Goal: Find specific fact: Find specific fact

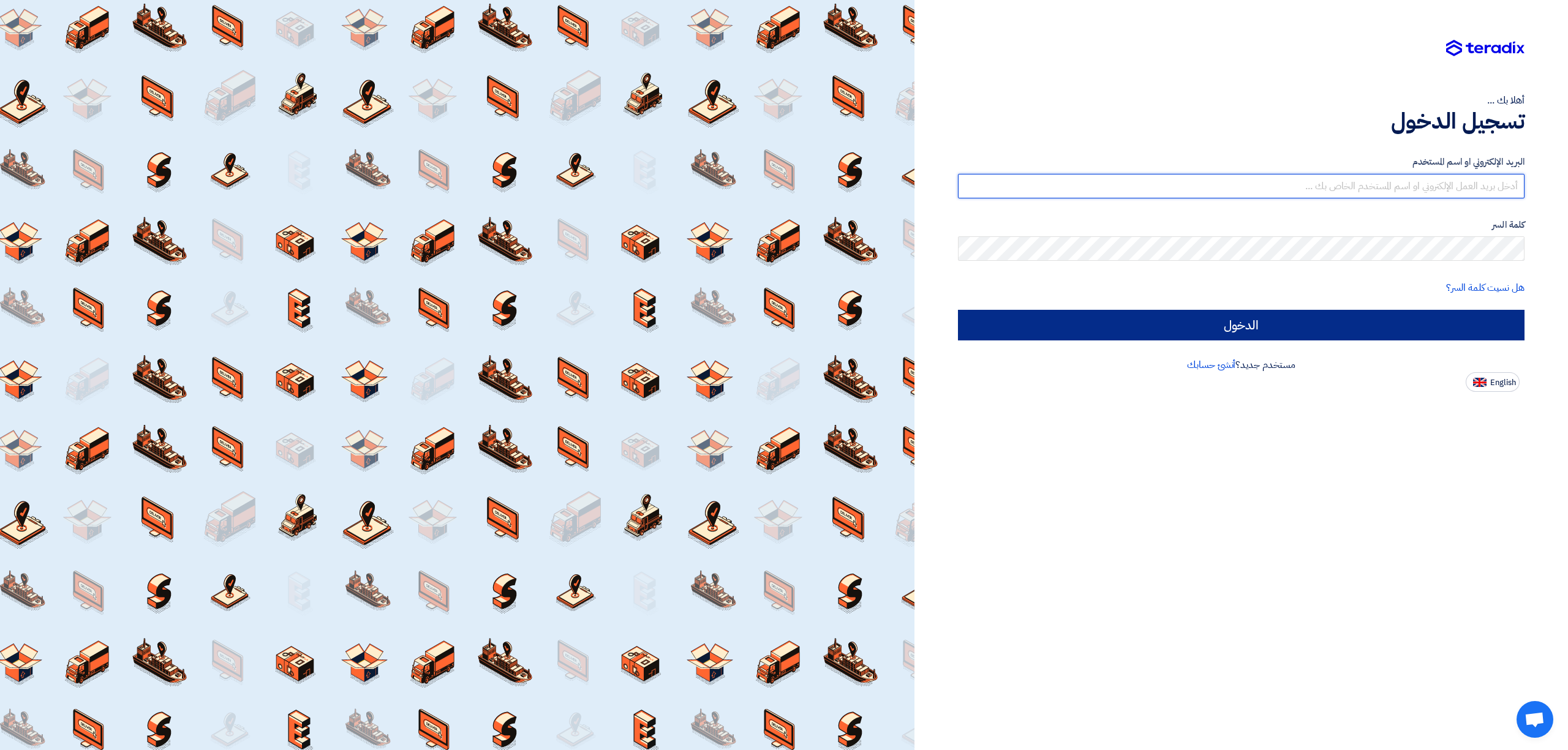
type input "[EMAIL_ADDRESS][DOMAIN_NAME]"
click at [1130, 326] on input "الدخول" at bounding box center [1241, 324] width 566 height 30
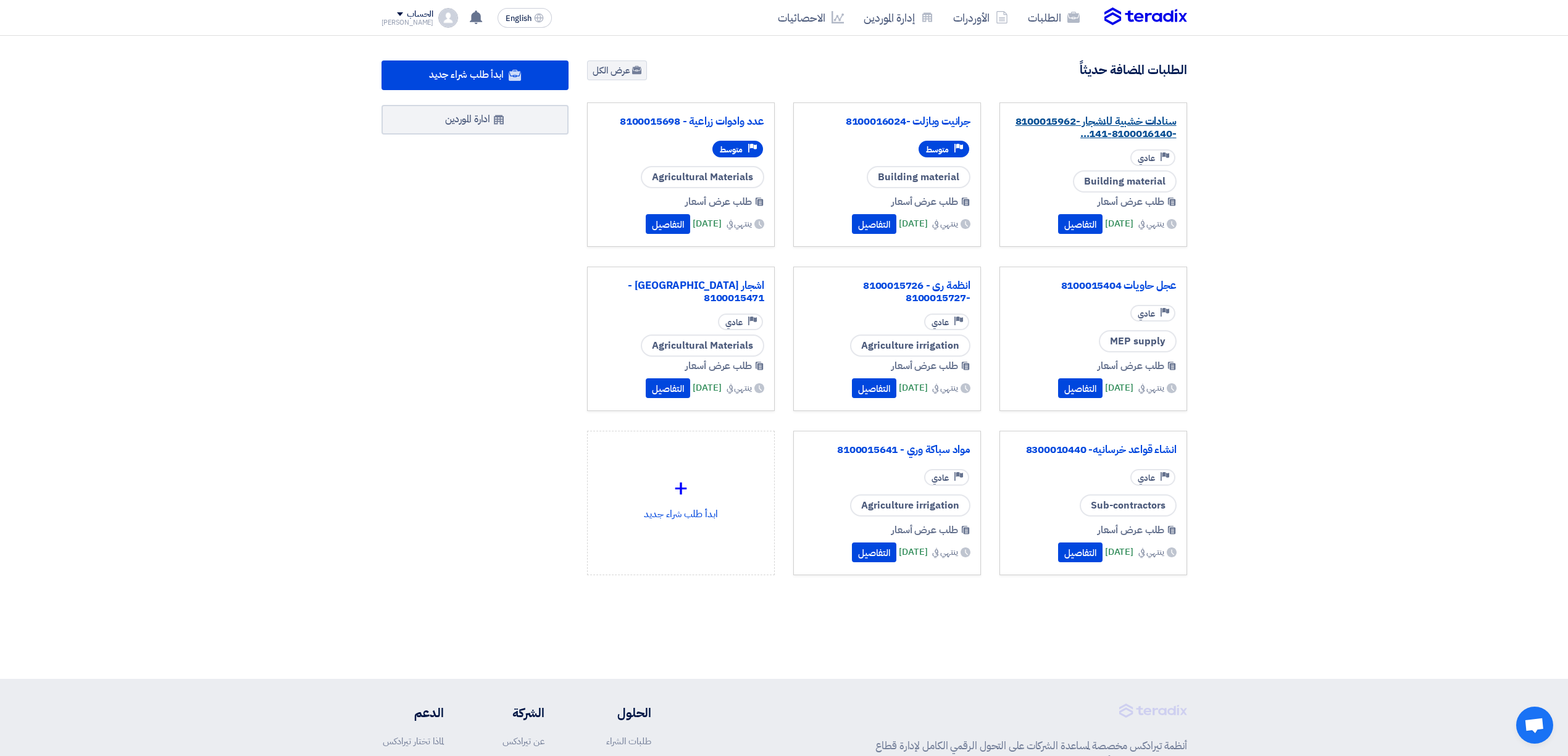
click at [1090, 130] on link "سنادات خشبية للاشجار -8100015962 -8100016140-141..." at bounding box center [1093, 127] width 167 height 24
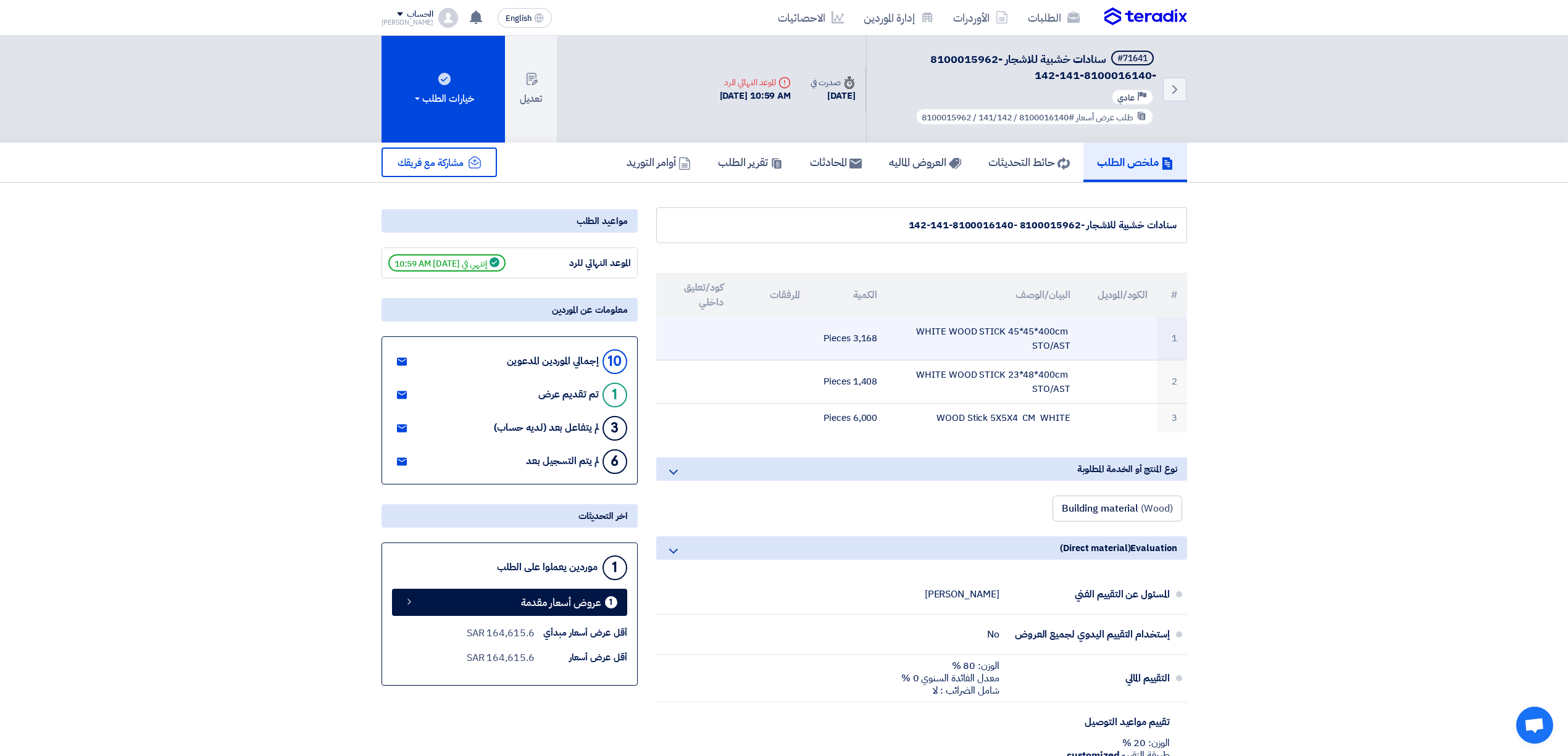
drag, startPoint x: 1065, startPoint y: 346, endPoint x: 932, endPoint y: 319, distance: 135.7
click at [932, 319] on td "WHITE WOOD STICK 45*45*400cm STO/AST" at bounding box center [983, 339] width 193 height 43
click at [933, 346] on td "WHITE WOOD STICK 45*45*400cm STO/AST" at bounding box center [983, 339] width 193 height 43
click at [922, 334] on td "WHITE WOOD STICK 45*45*400cm STO/AST" at bounding box center [983, 339] width 193 height 43
drag, startPoint x: 922, startPoint y: 334, endPoint x: 907, endPoint y: 341, distance: 16.6
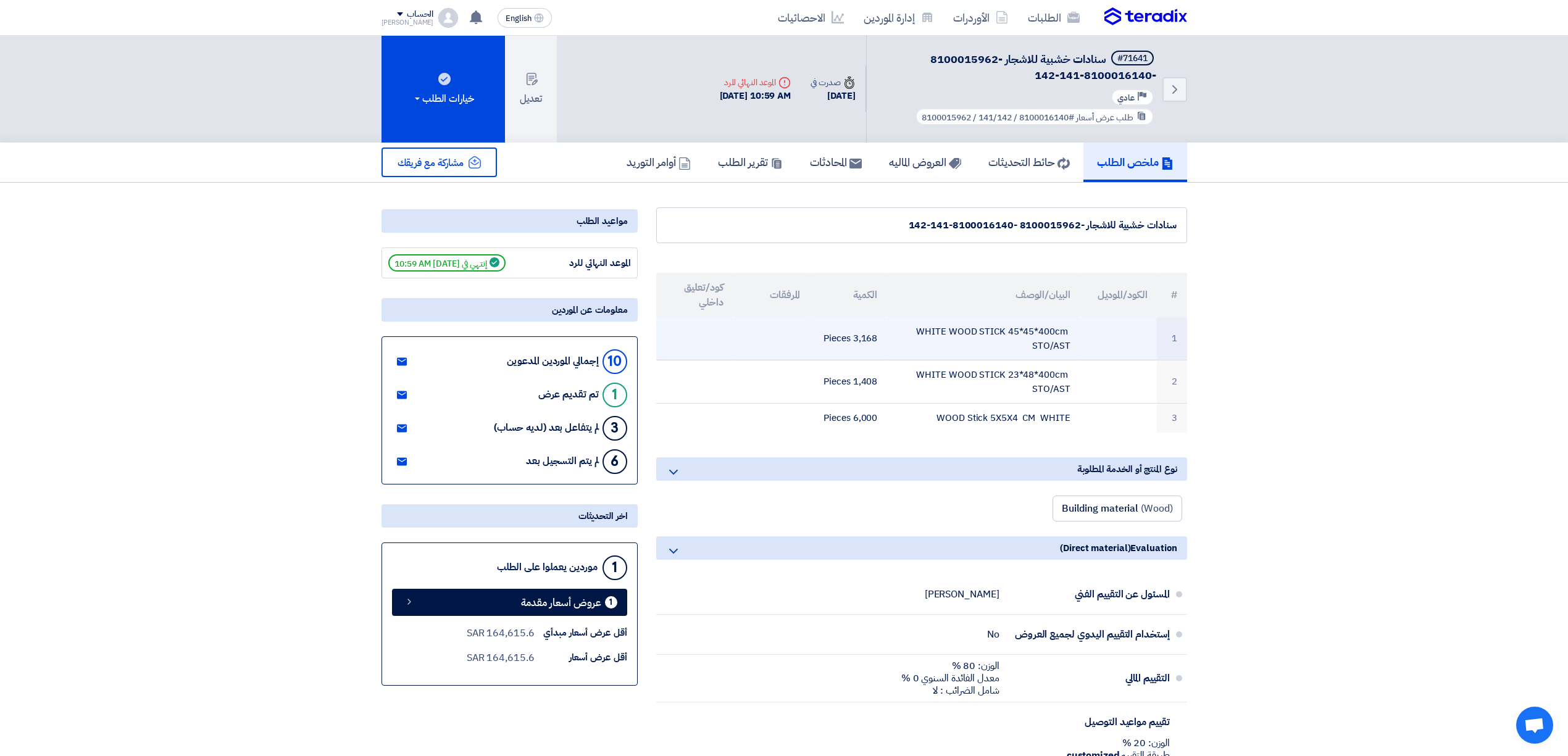
click at [907, 341] on td "WHITE WOOD STICK 45*45*400cm STO/AST" at bounding box center [983, 339] width 193 height 43
click at [929, 326] on td "WHITE WOOD STICK 45*45*400cm STO/AST" at bounding box center [983, 339] width 193 height 43
copy tr "WHITE WOOD STICK 45*45*400cm STO/AST"
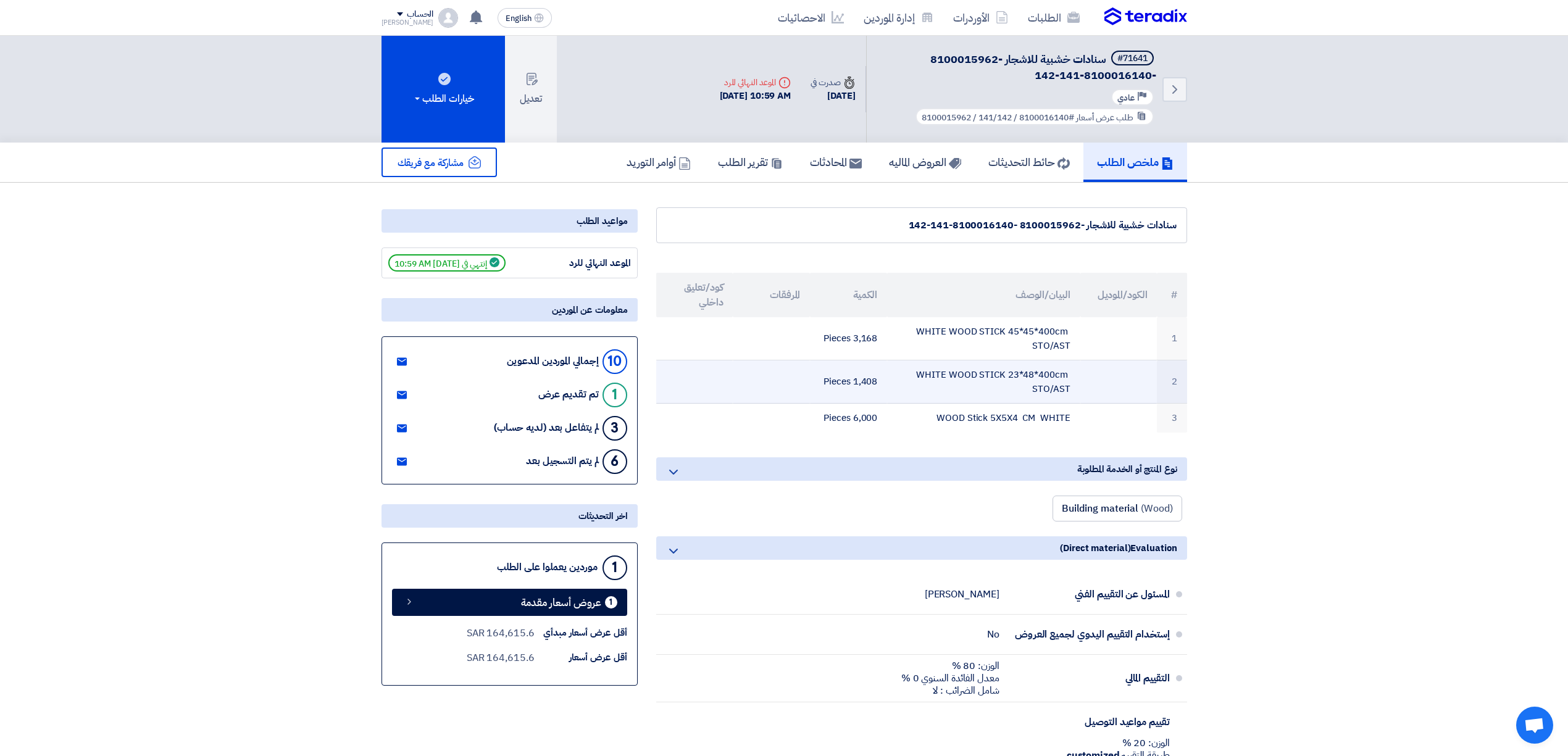
click at [922, 371] on td "WHITE WOOD STICK 23*48*400cm STO/AST" at bounding box center [983, 381] width 193 height 43
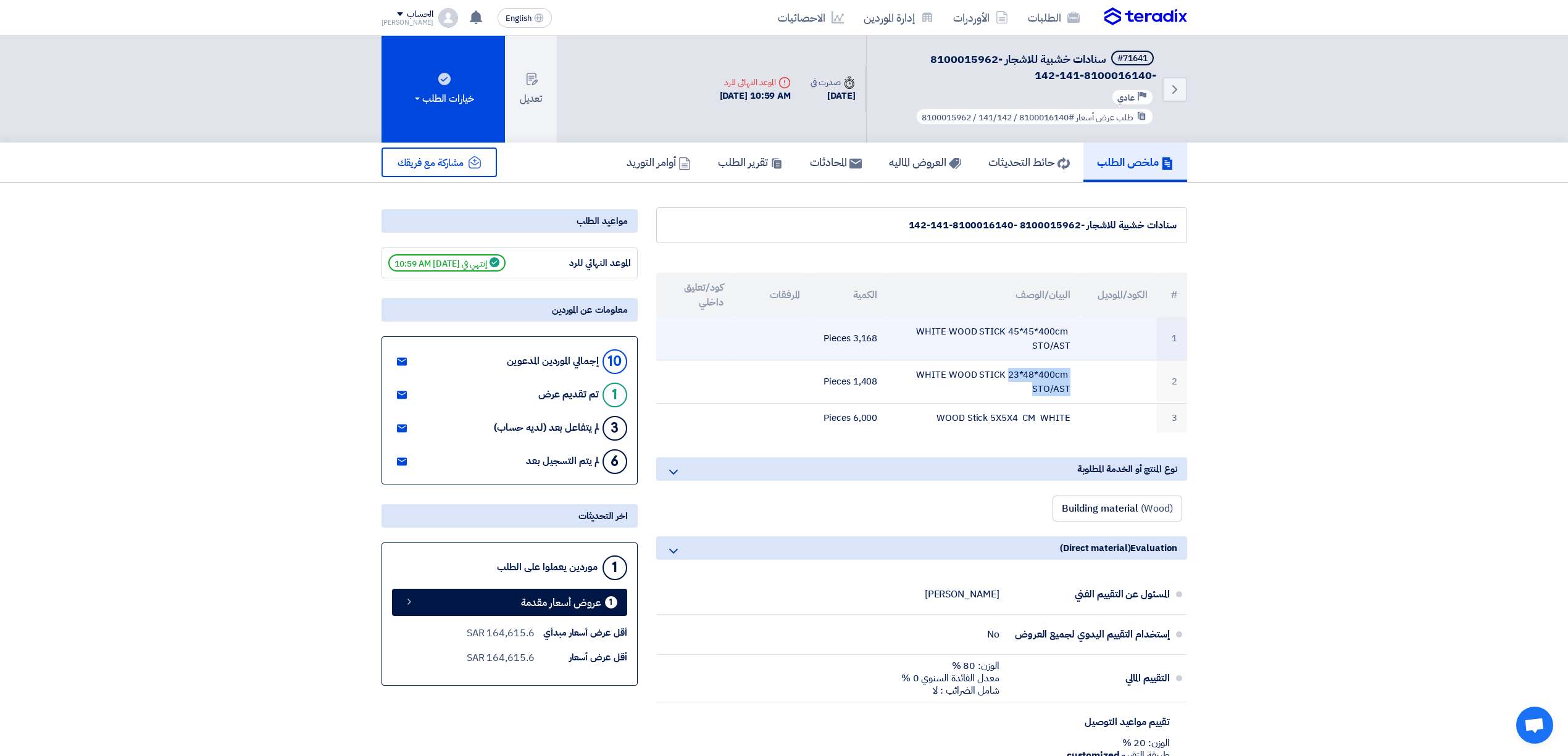
copy tr "WHITE WOOD STICK 23*48*400cm STO/AST"
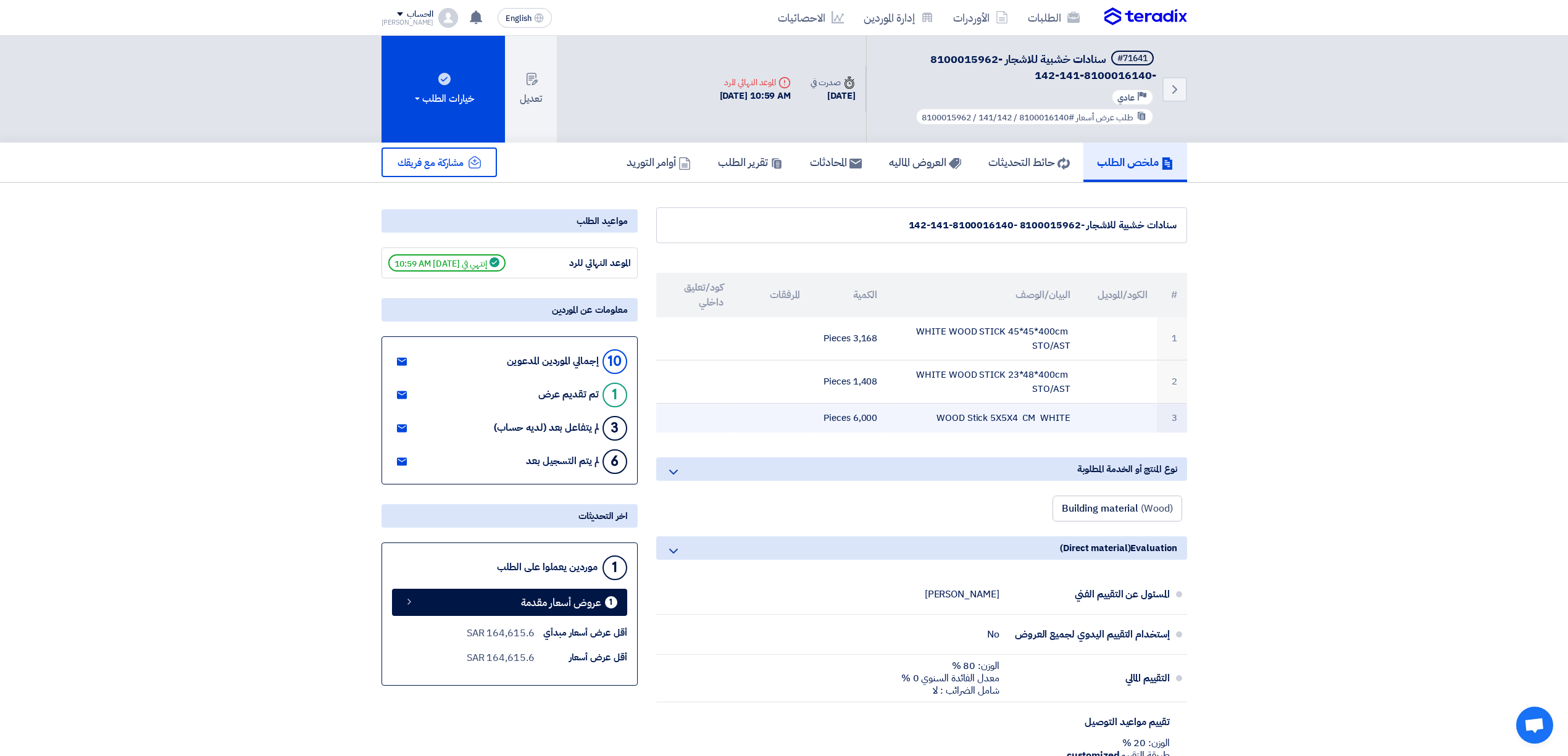
click at [1020, 416] on td "WOOD Stick 5X5X4 CM WHITE" at bounding box center [983, 417] width 193 height 29
copy tr "WOOD Stick 5X5X4 CM WHITE"
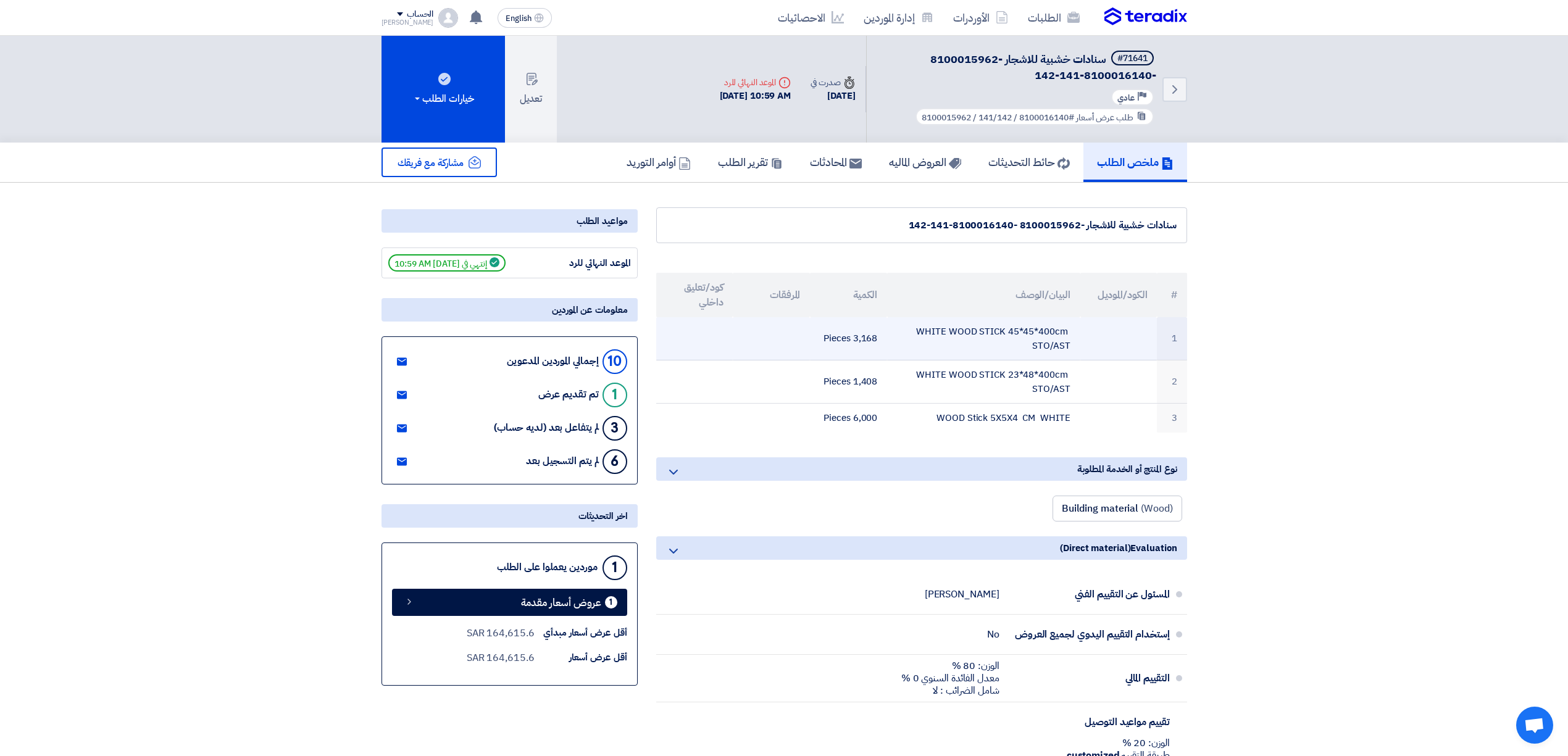
click at [865, 336] on td "3,168 Pieces" at bounding box center [848, 339] width 77 height 43
copy td "3,168"
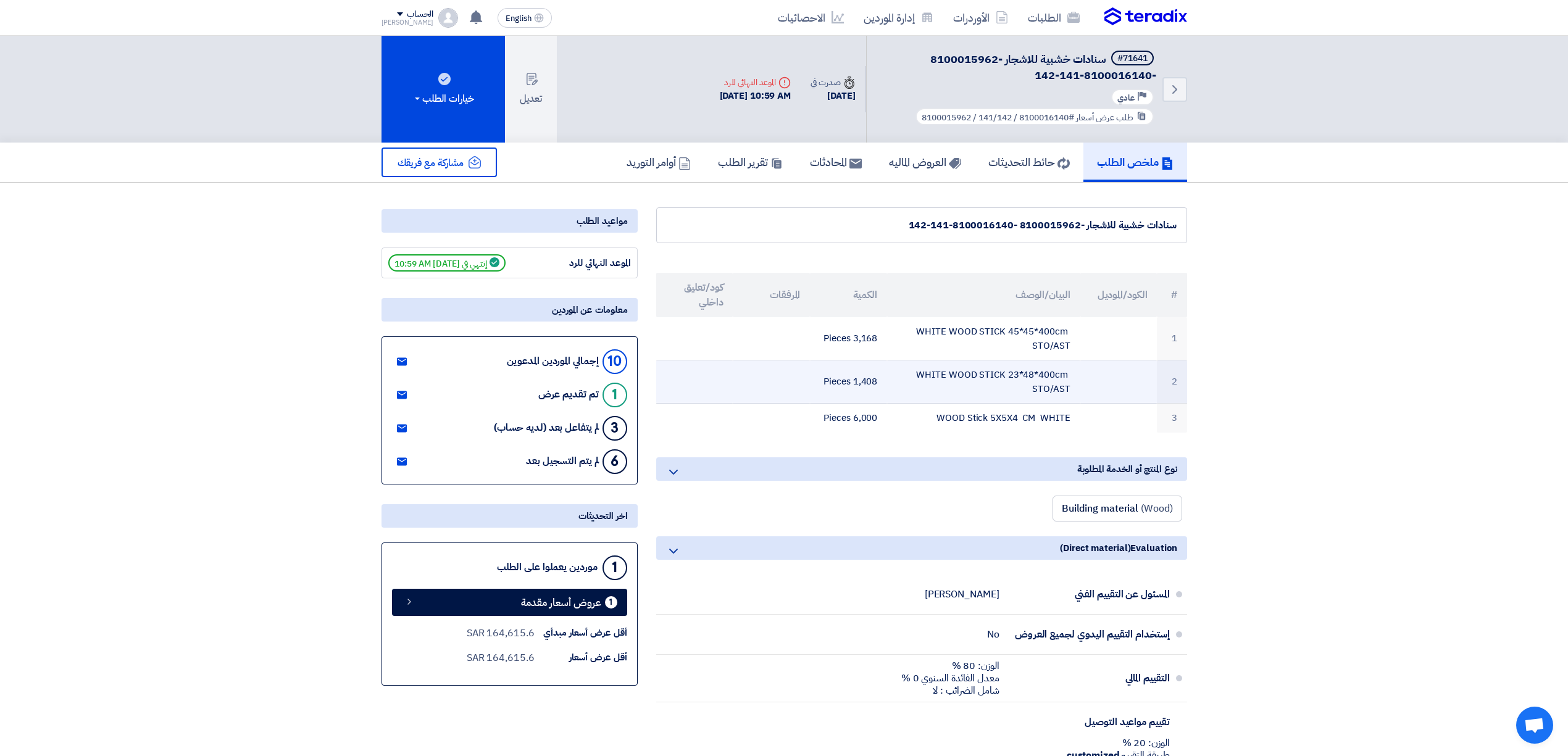
click at [863, 376] on td "1,408 Pieces" at bounding box center [848, 381] width 77 height 43
copy td "1,408"
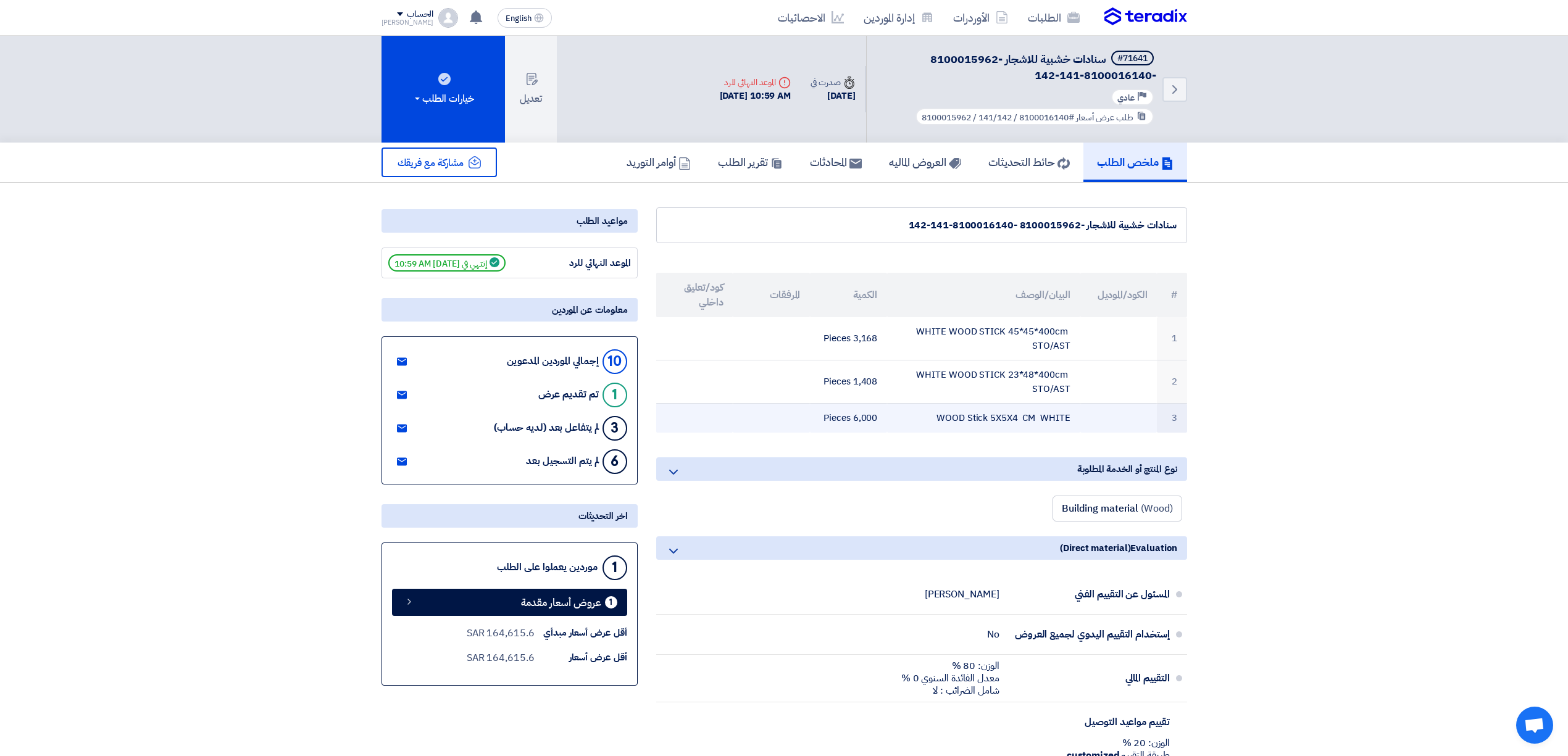
click at [864, 411] on td "6,000 Pieces" at bounding box center [848, 417] width 77 height 29
copy td "6,000"
click at [1023, 292] on th "البيان/الوصف" at bounding box center [983, 295] width 193 height 45
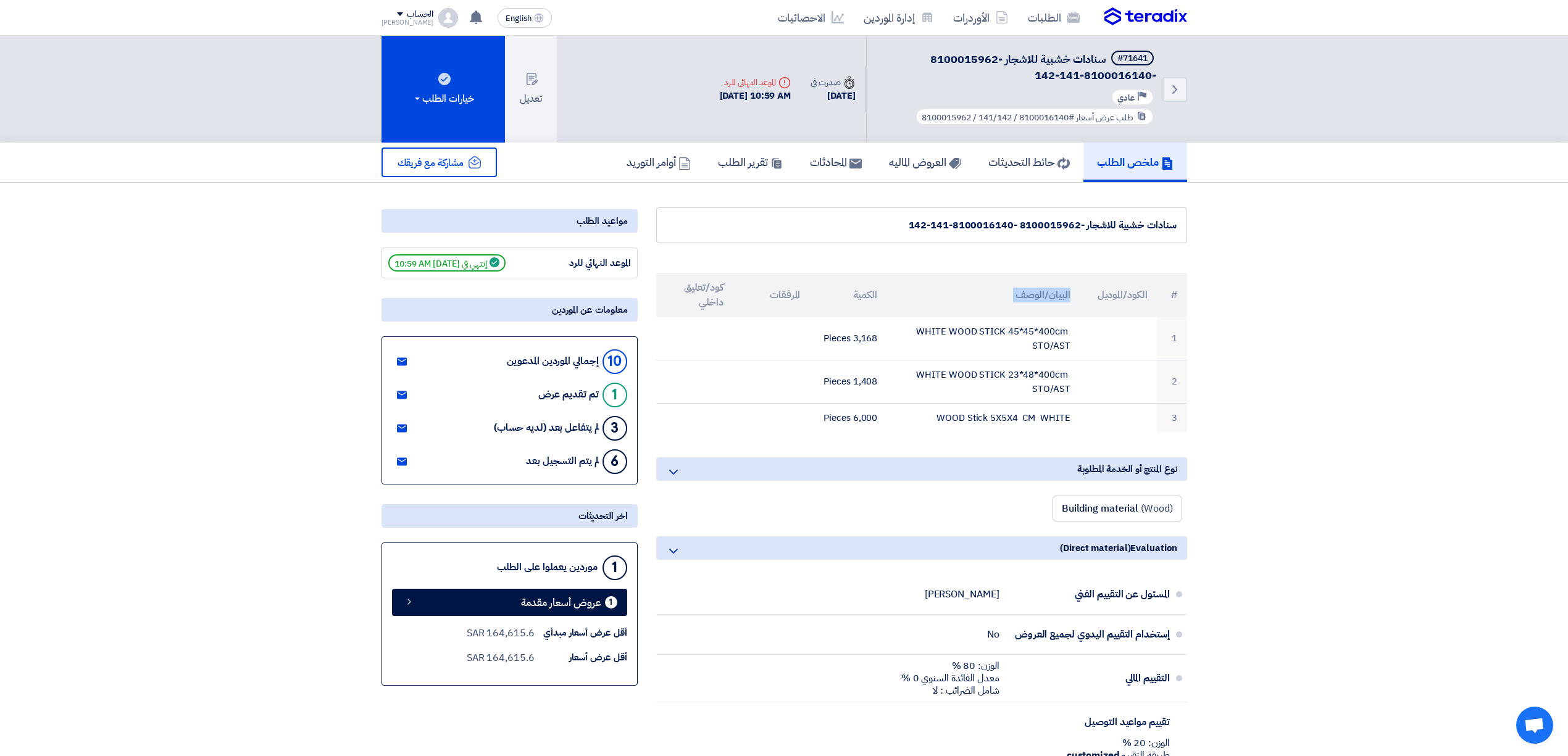
click at [1023, 292] on th "البيان/الوصف" at bounding box center [983, 295] width 193 height 45
copy tr "البيان/الوصف"
click at [873, 297] on th "الكمية" at bounding box center [848, 295] width 77 height 45
copy th "الكمية"
